Goal: Submit feedback/report problem: Submit feedback/report problem

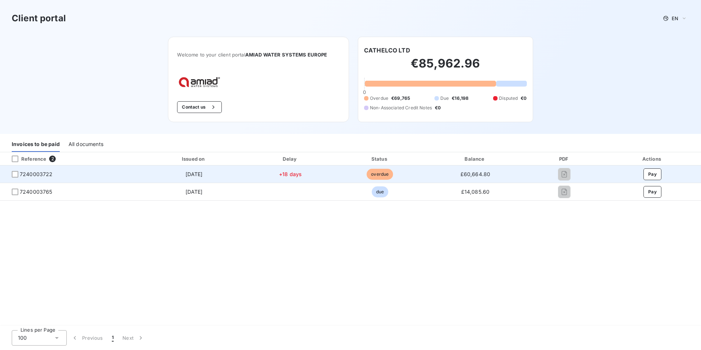
click at [35, 174] on span "7240003722" at bounding box center [36, 174] width 33 height 7
click at [34, 173] on span "7240003722" at bounding box center [36, 174] width 33 height 7
click at [14, 174] on div at bounding box center [15, 174] width 7 height 7
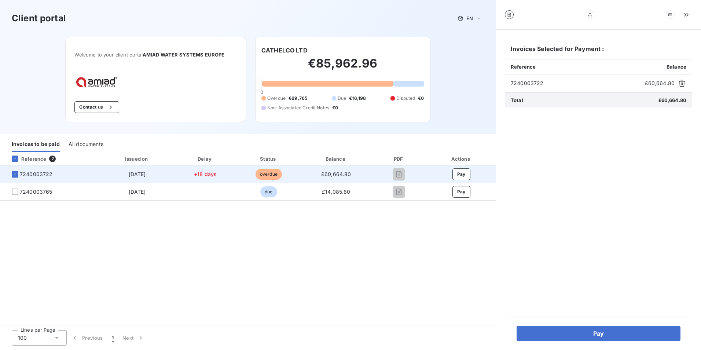
click at [37, 174] on span "7240003722" at bounding box center [36, 174] width 33 height 7
click at [36, 174] on span "7240003722" at bounding box center [36, 174] width 33 height 7
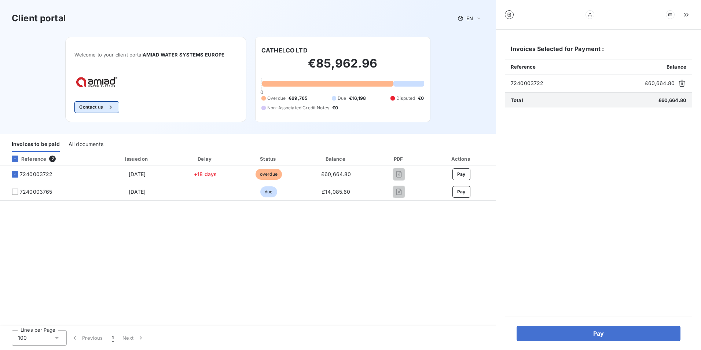
click at [96, 111] on button "Contact us" at bounding box center [96, 107] width 44 height 12
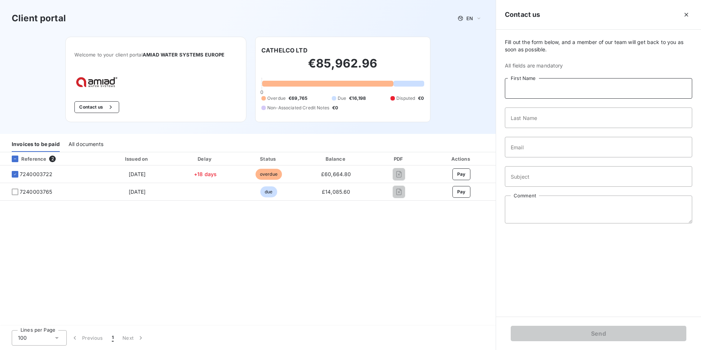
click at [542, 86] on input "First Name" at bounding box center [598, 88] width 187 height 21
type input "[PERSON_NAME]"
type input "Boulby"
type input "[EMAIL_ADDRESS][DOMAIN_NAME]"
click at [538, 180] on input "Subject" at bounding box center [598, 176] width 187 height 21
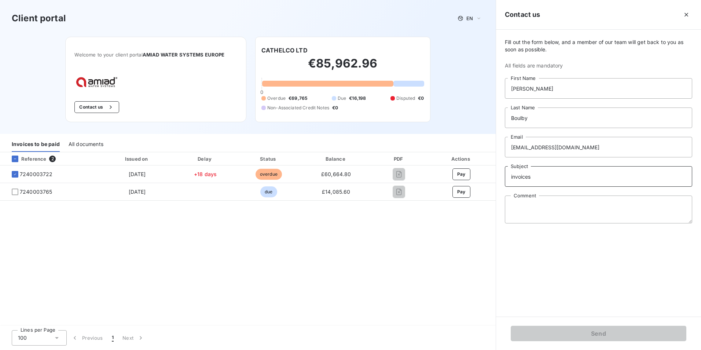
type input "invoices"
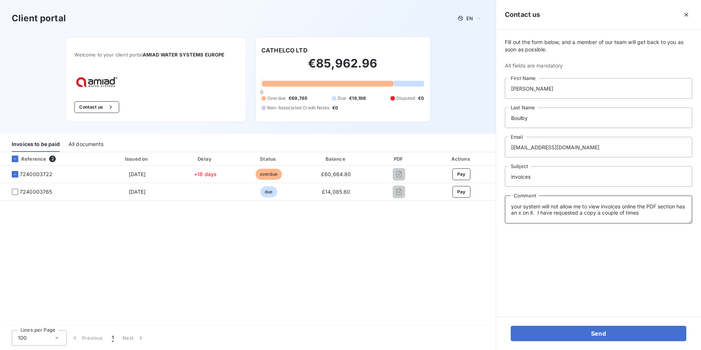
click at [662, 210] on textarea "your system will not allow me to view invoices online the PDF section has an x …" at bounding box center [598, 209] width 187 height 28
click at [659, 211] on textarea "your system will not allow me to view invoices online the PDF section has an x …" at bounding box center [598, 209] width 187 height 28
type textarea "your system will not allow me to view invoices online the PDF section has an x …"
